Goal: Task Accomplishment & Management: Complete application form

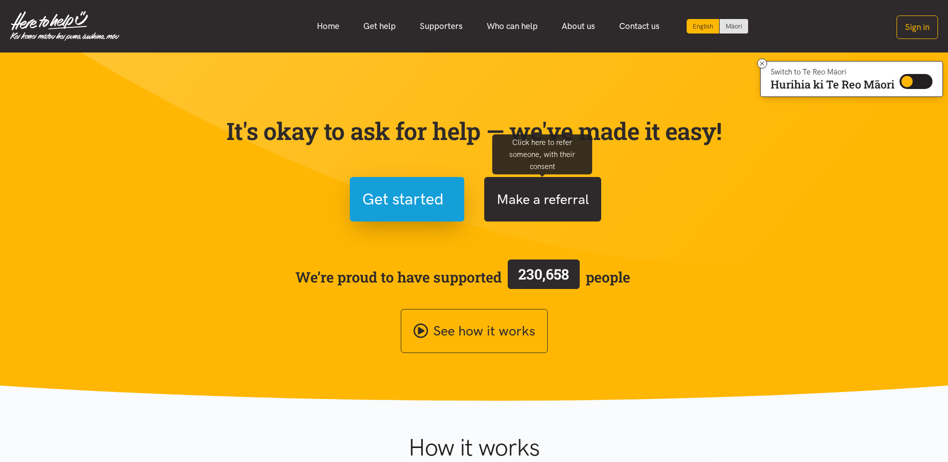
click at [524, 206] on button "Make a referral" at bounding box center [542, 199] width 117 height 44
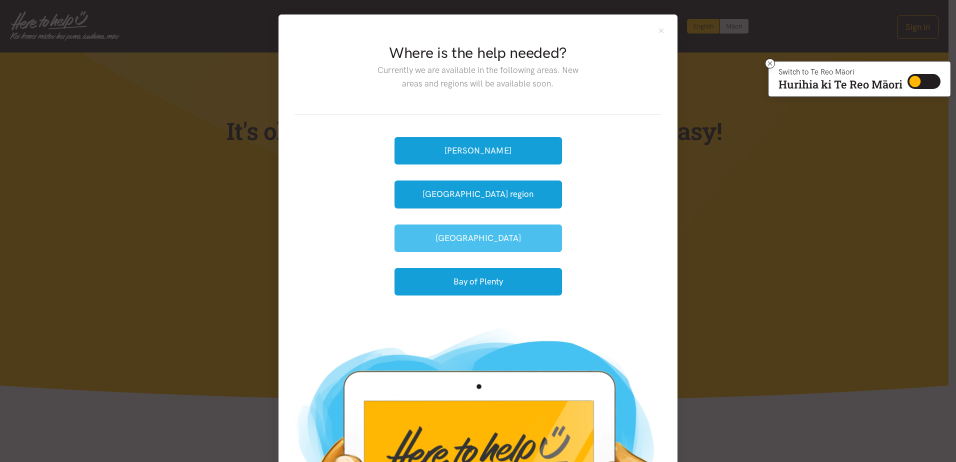
click at [475, 244] on button "[GEOGRAPHIC_DATA]" at bounding box center [477, 237] width 167 height 27
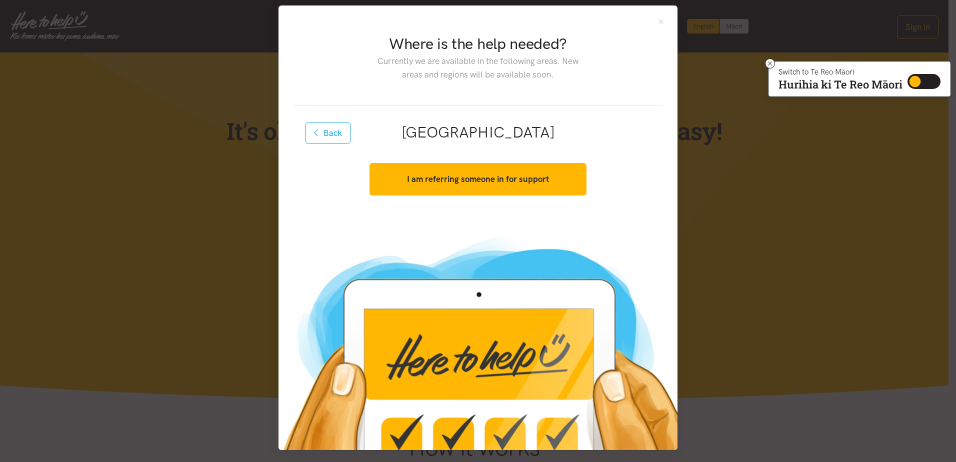
scroll to position [11, 0]
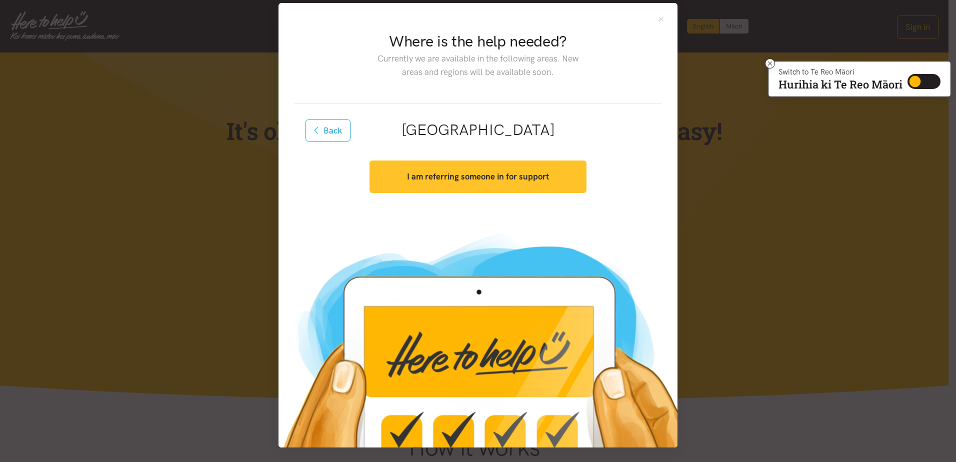
click at [463, 174] on strong "I am referring someone in for support" at bounding box center [478, 176] width 142 height 10
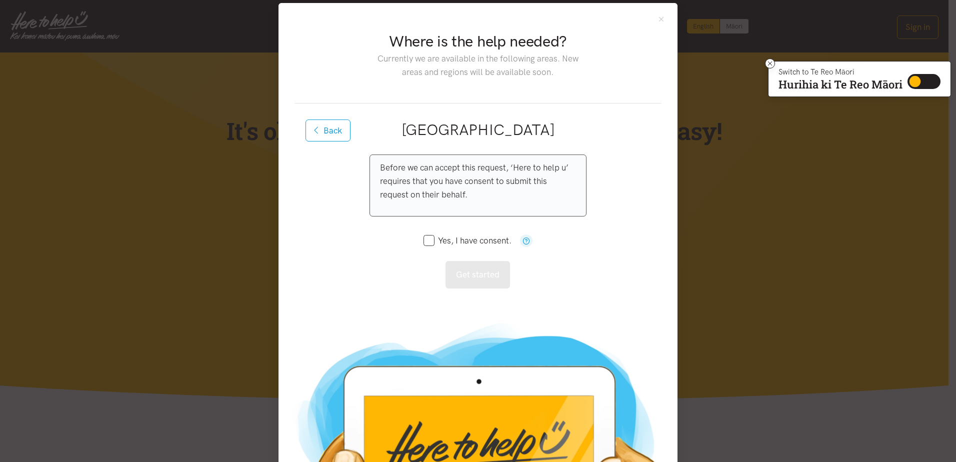
click at [426, 240] on input "Yes, I have consent." at bounding box center [467, 240] width 88 height 8
checkbox input "true"
click at [471, 273] on button "Get started" at bounding box center [477, 274] width 64 height 27
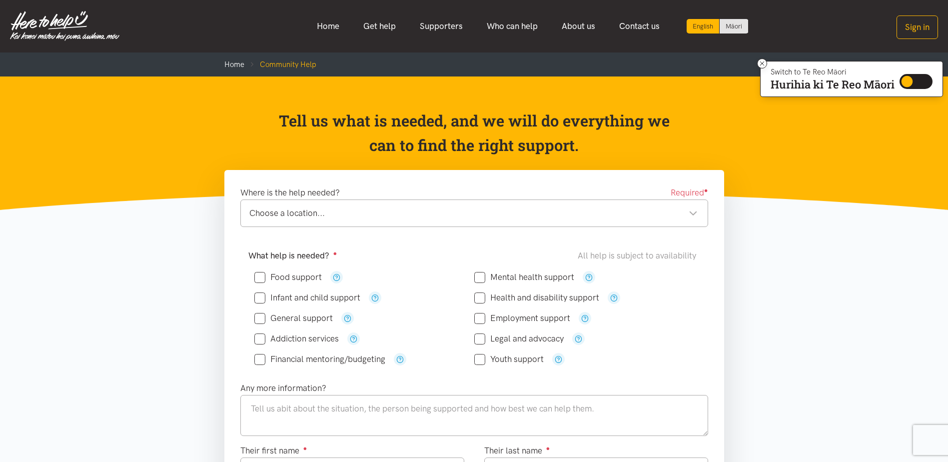
click at [692, 216] on div "Choose a location..." at bounding box center [473, 212] width 448 height 13
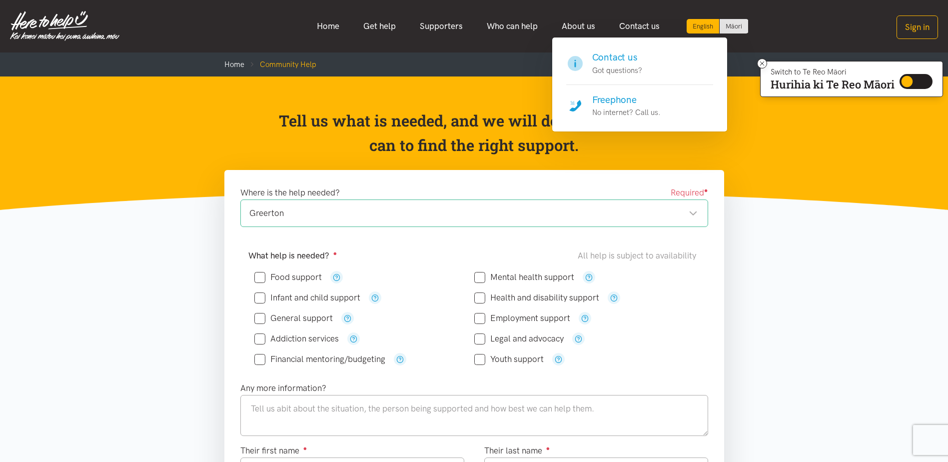
click at [612, 107] on p "No internet? Call us." at bounding box center [626, 112] width 68 height 12
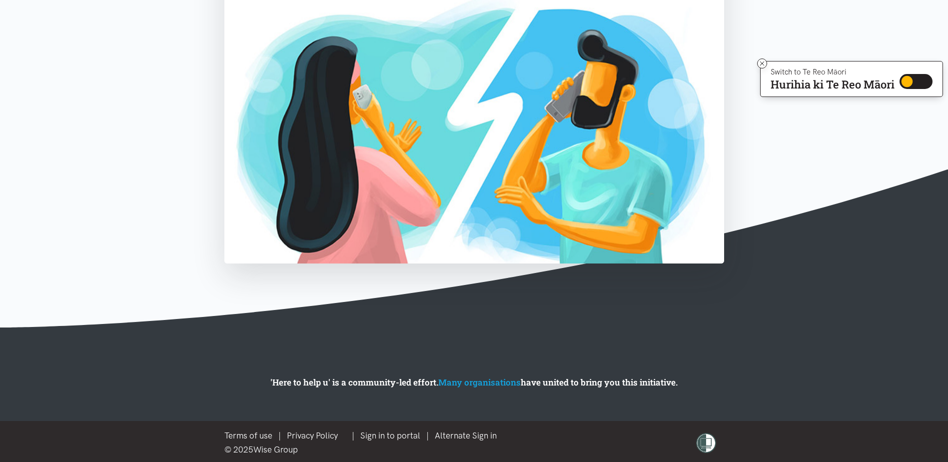
scroll to position [361, 0]
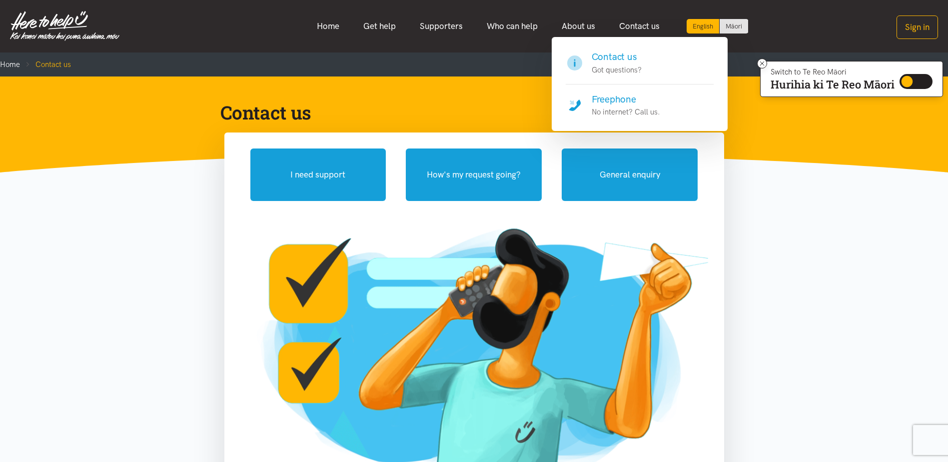
click at [618, 59] on h4 "Contact us" at bounding box center [617, 57] width 50 height 14
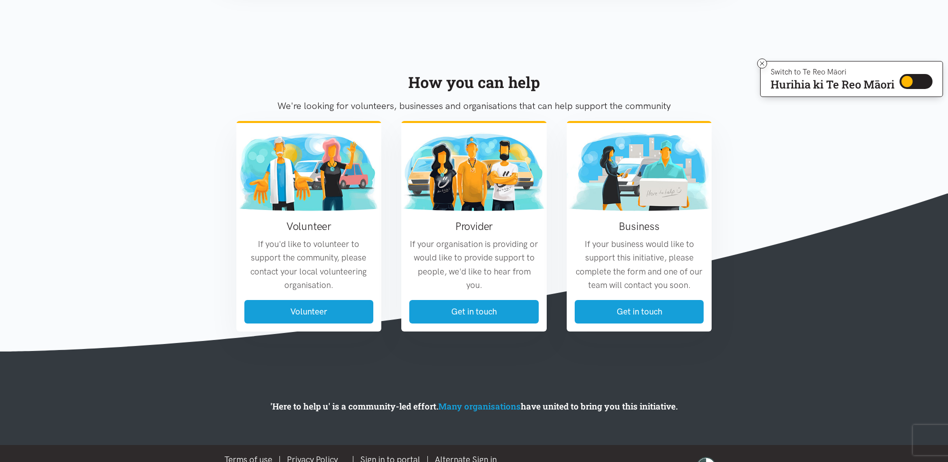
scroll to position [503, 0]
